Goal: Task Accomplishment & Management: Manage account settings

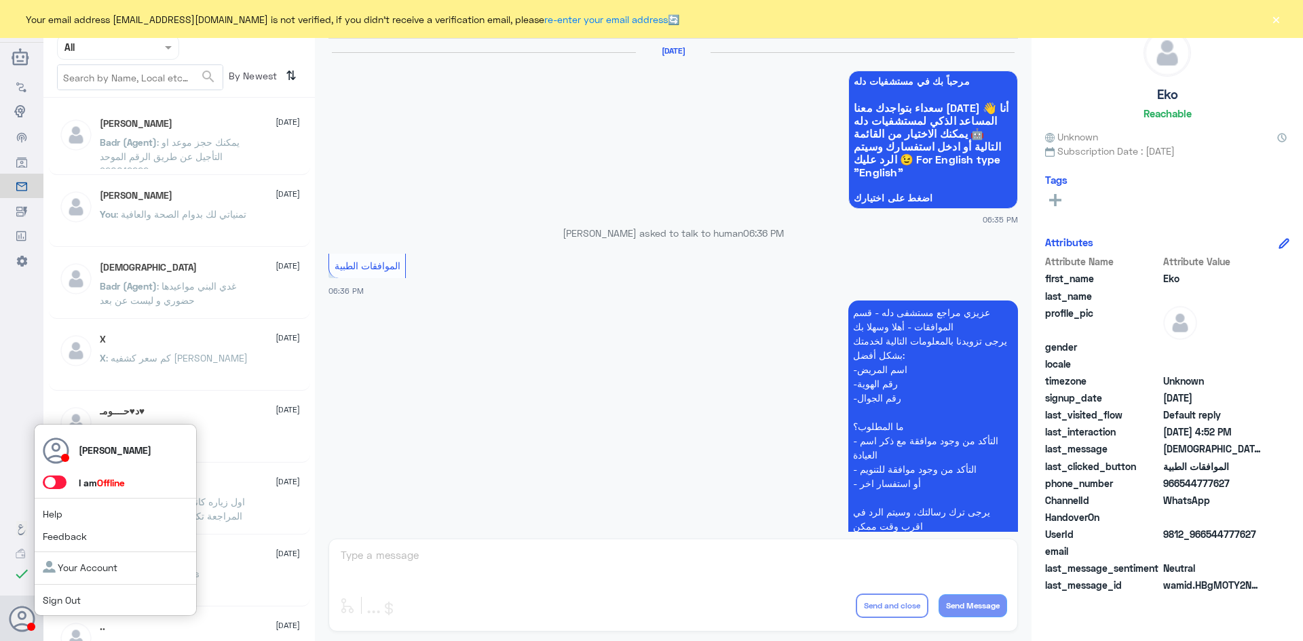
scroll to position [1296, 0]
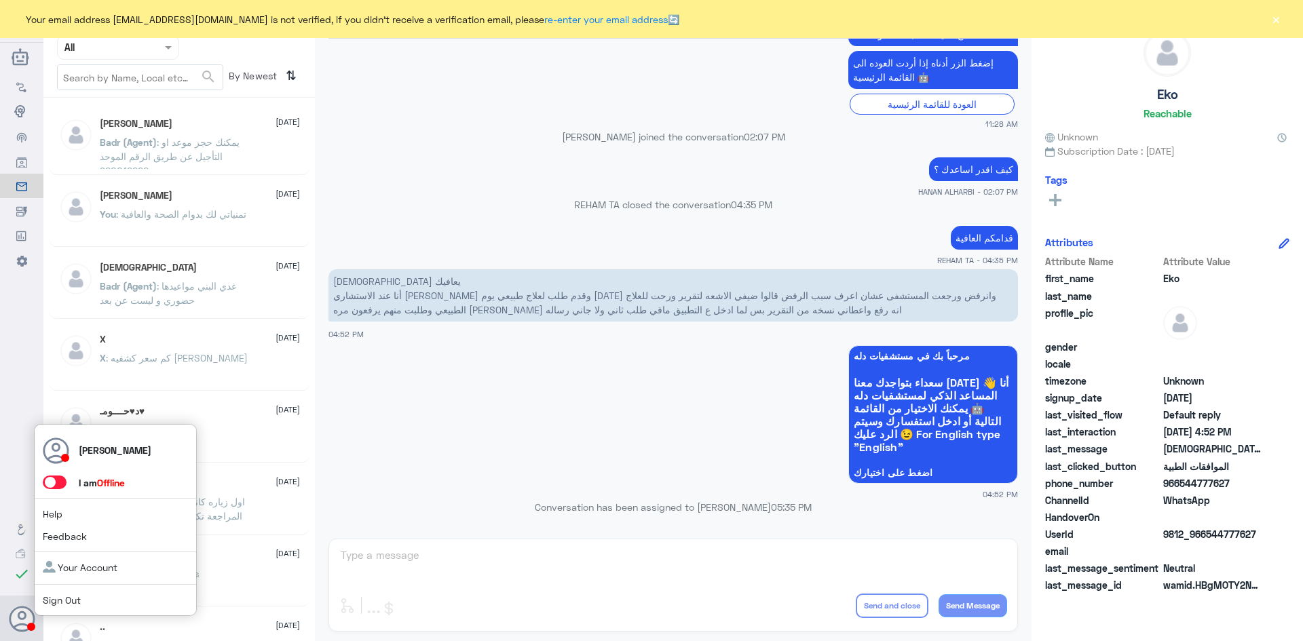
click at [61, 482] on span at bounding box center [55, 483] width 24 height 14
click at [0, 0] on input "checkbox" at bounding box center [0, 0] width 0 height 0
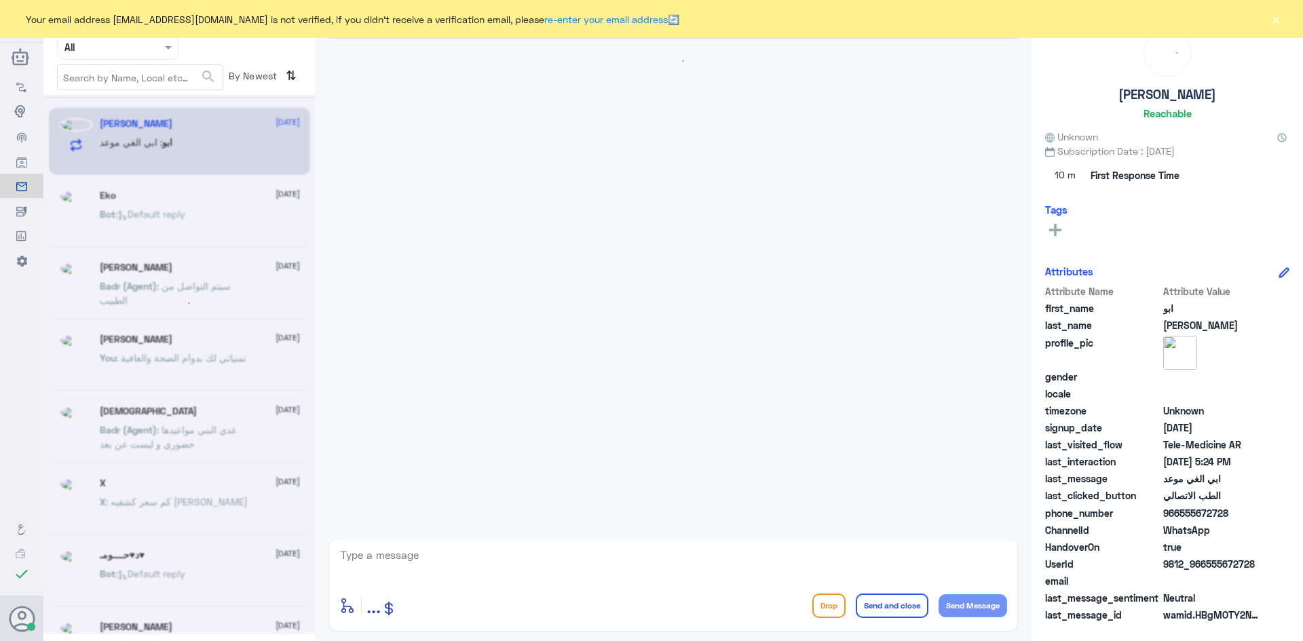
scroll to position [392, 0]
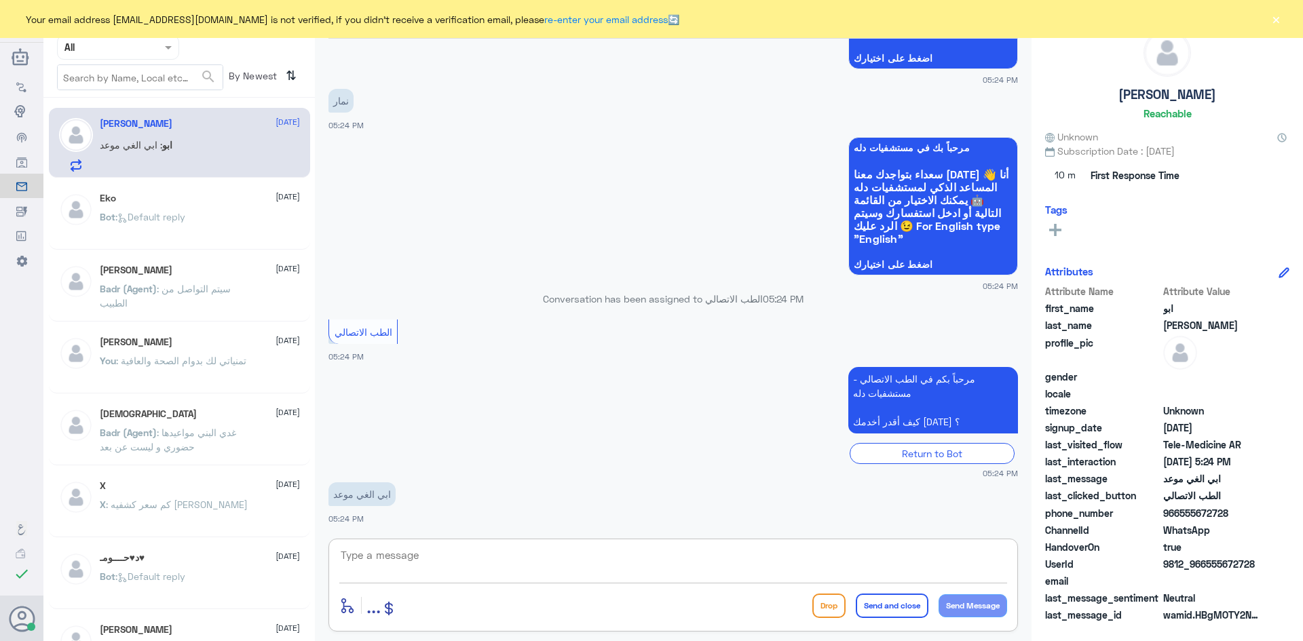
click at [510, 569] on textarea at bounding box center [673, 562] width 668 height 33
paste textarea "مرحبا معك [PERSON_NAME] من الطب الاتصالي"
type textarea "مرحبا معك [PERSON_NAME] من الطب الاتصالي"
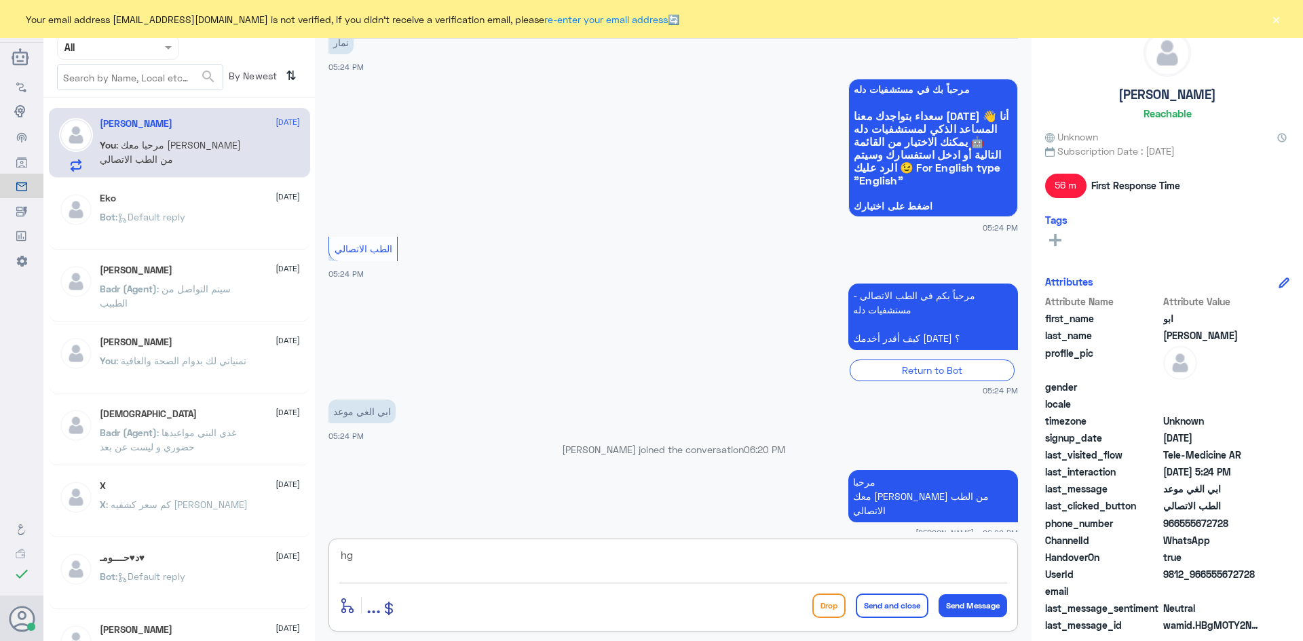
type textarea "h"
type textarea "إلغاء موعد في [GEOGRAPHIC_DATA] - نمار ؟"
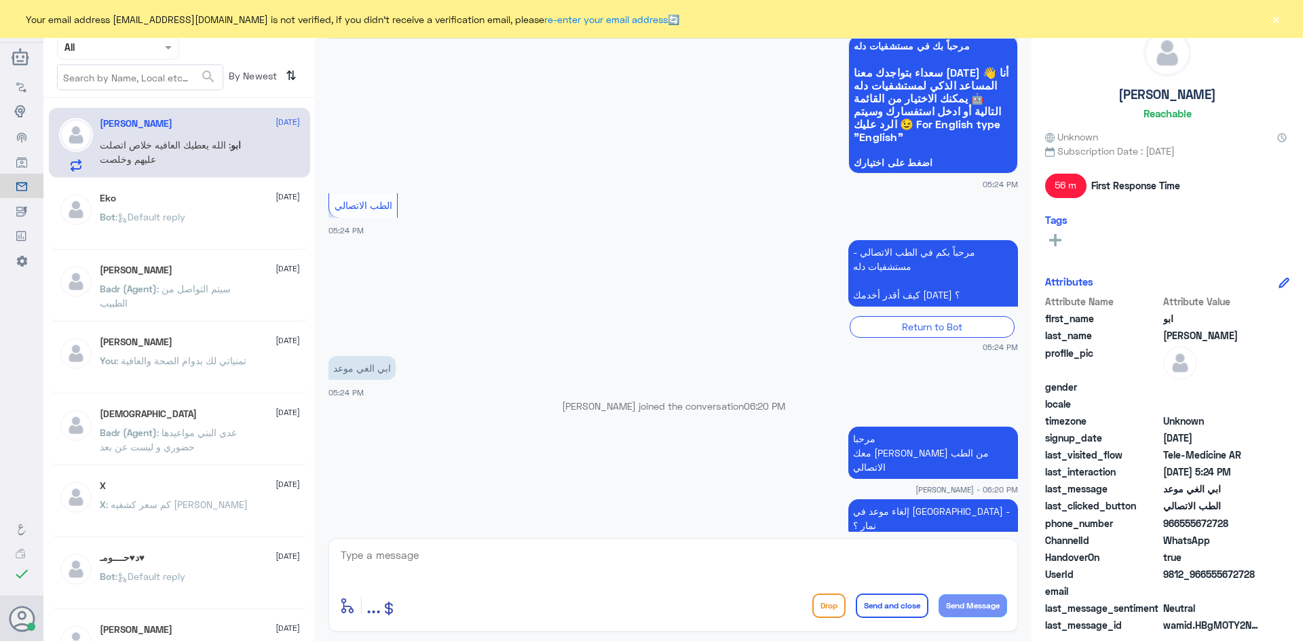
scroll to position [540, 0]
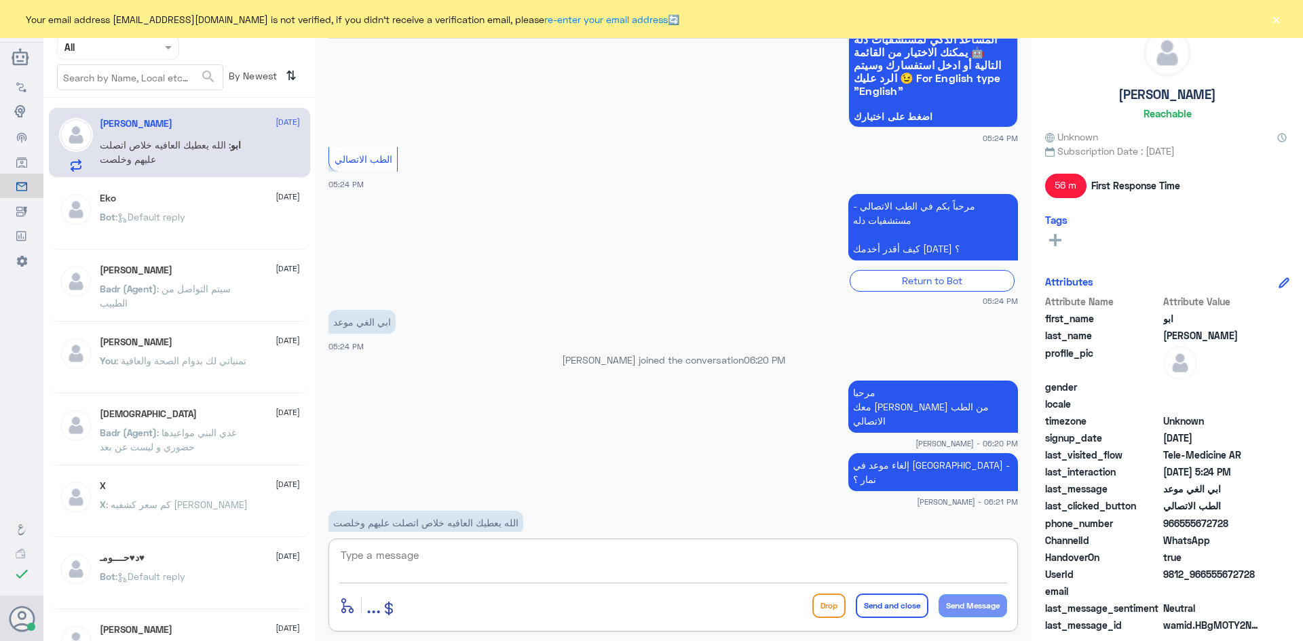
click at [571, 554] on textarea at bounding box center [673, 562] width 668 height 33
type textarea "اعتذر منك على التأخر بالرد تمنياتنا لك بدوام الصحة والعافية"
click at [903, 616] on button "Send and close" at bounding box center [892, 606] width 73 height 24
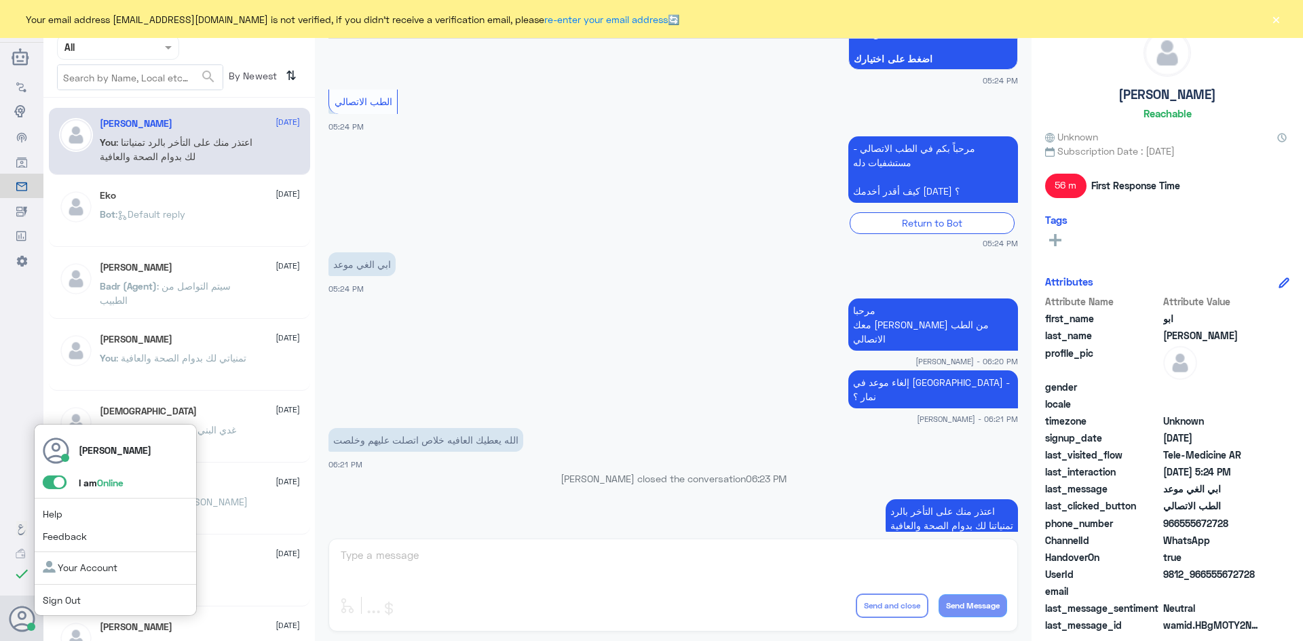
click at [53, 480] on span at bounding box center [55, 483] width 24 height 14
click at [0, 0] on input "checkbox" at bounding box center [0, 0] width 0 height 0
